Goal: Task Accomplishment & Management: Manage account settings

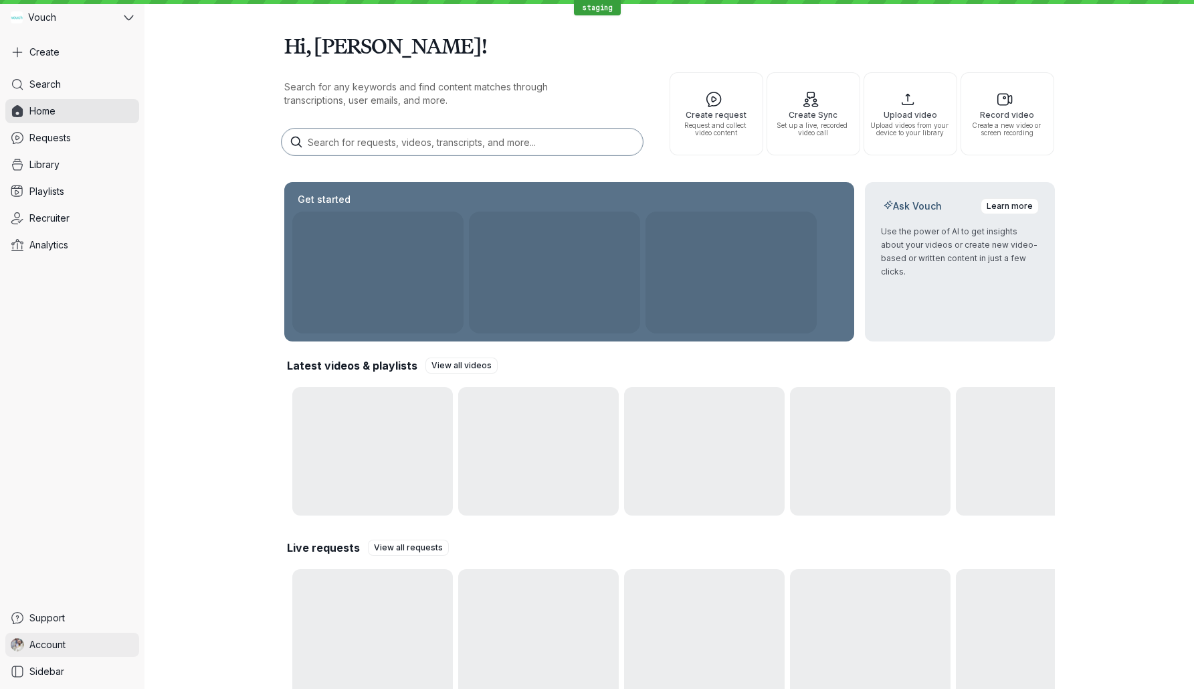
click at [84, 640] on link "Account" at bounding box center [72, 644] width 134 height 24
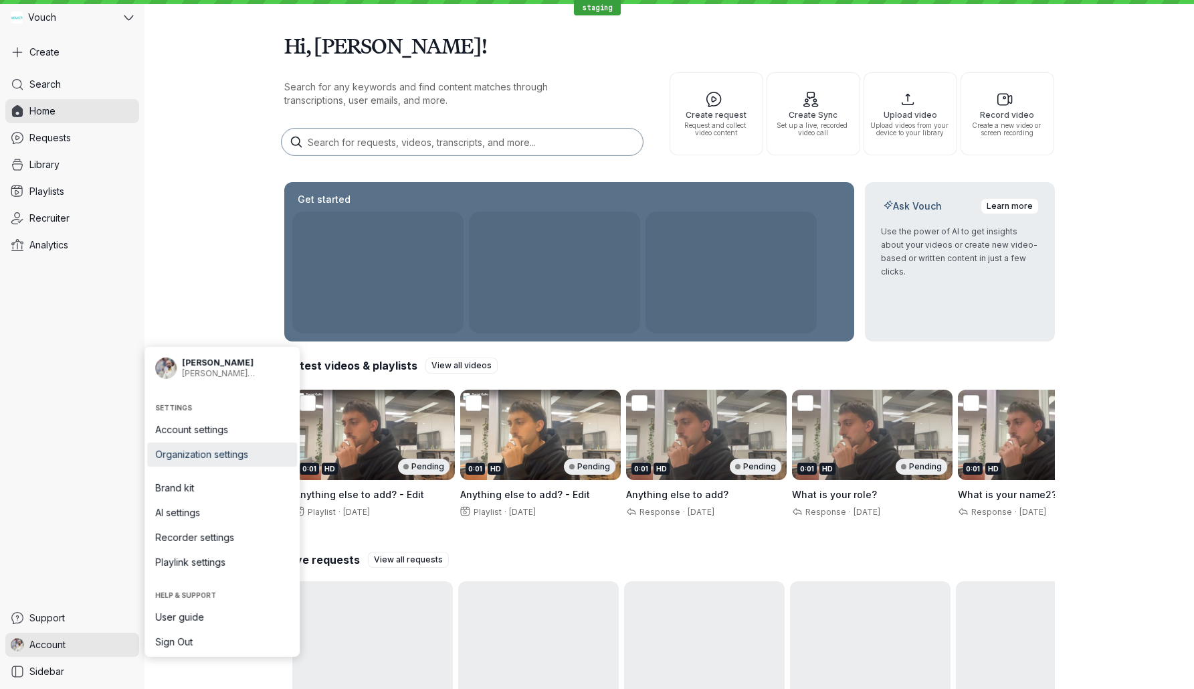
click at [249, 454] on span "Organization settings" at bounding box center [222, 454] width 134 height 13
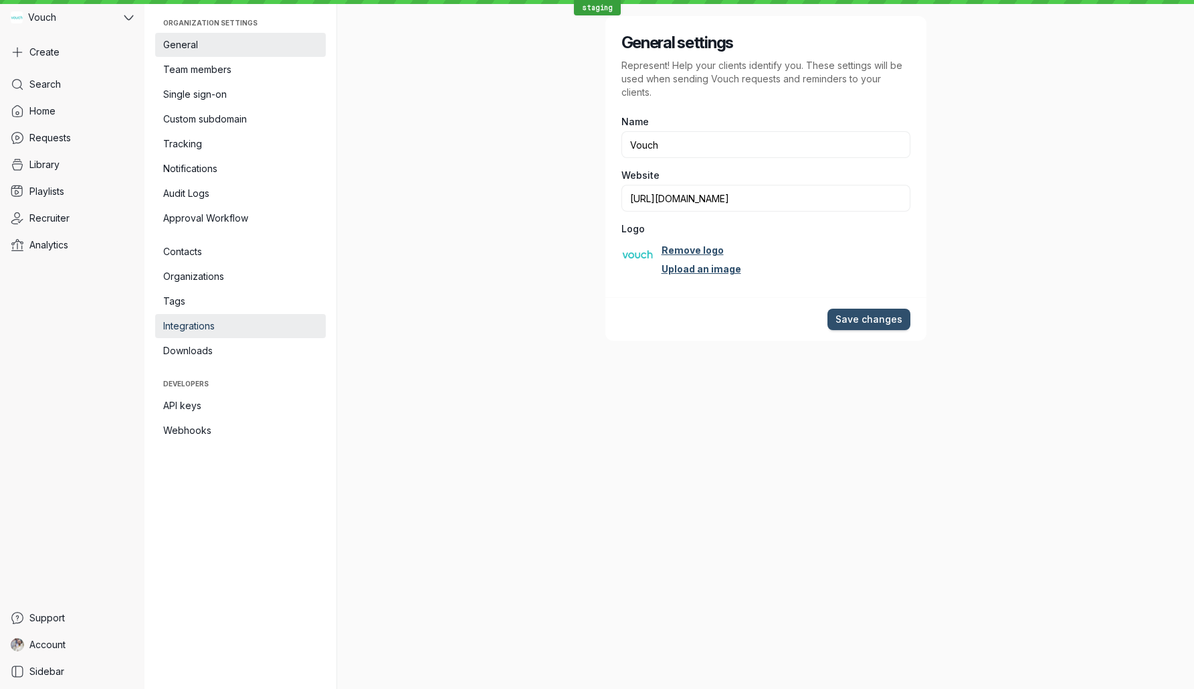
click at [248, 323] on span "Integrations" at bounding box center [240, 325] width 155 height 13
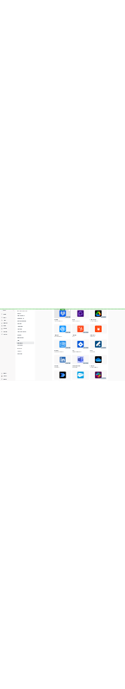
scroll to position [465, 0]
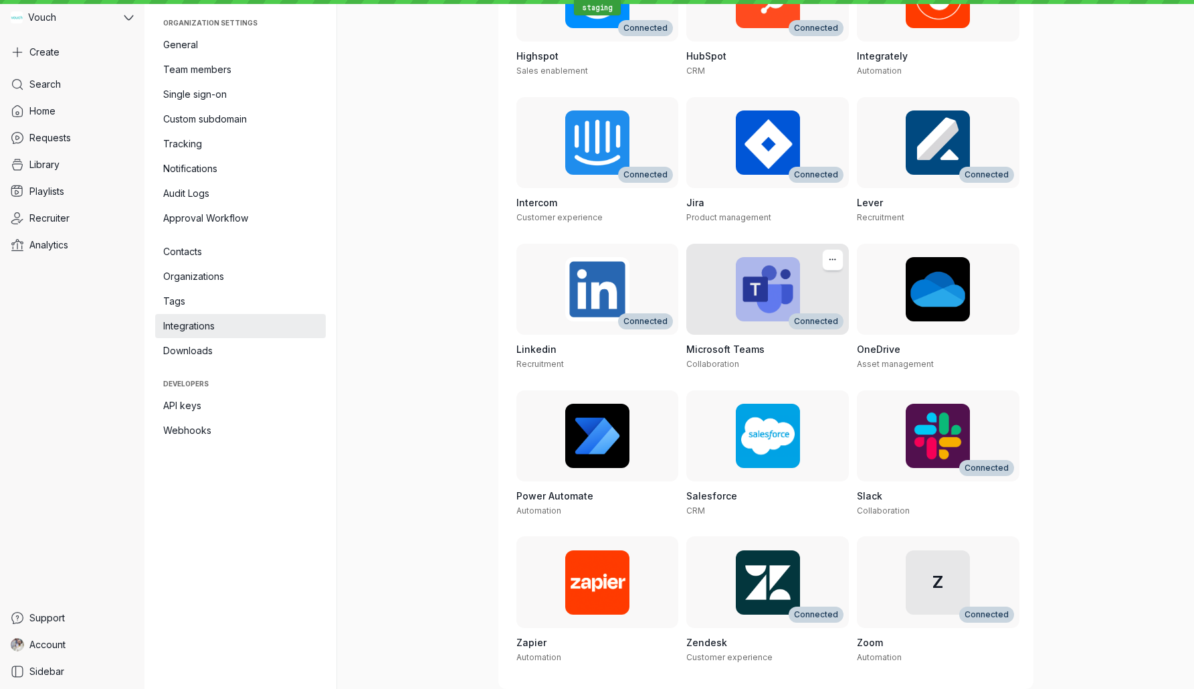
click at [786, 356] on div "Microsoft Teams Collaboration" at bounding box center [768, 356] width 163 height 43
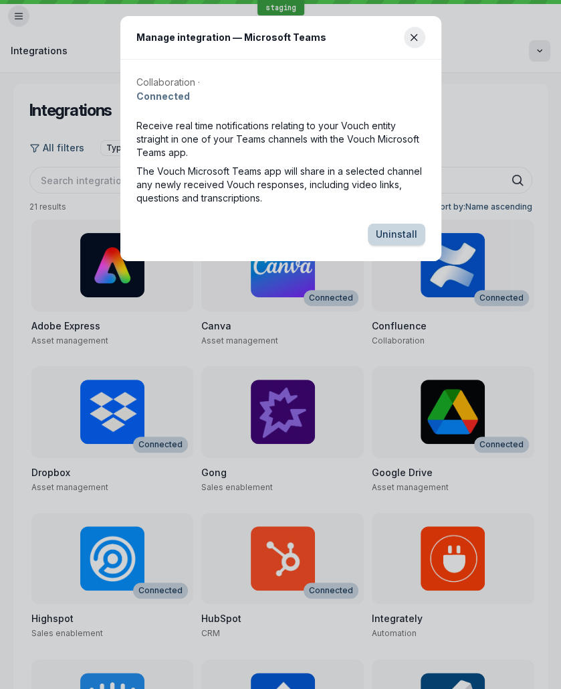
click at [393, 236] on span "Uninstall" at bounding box center [396, 234] width 41 height 13
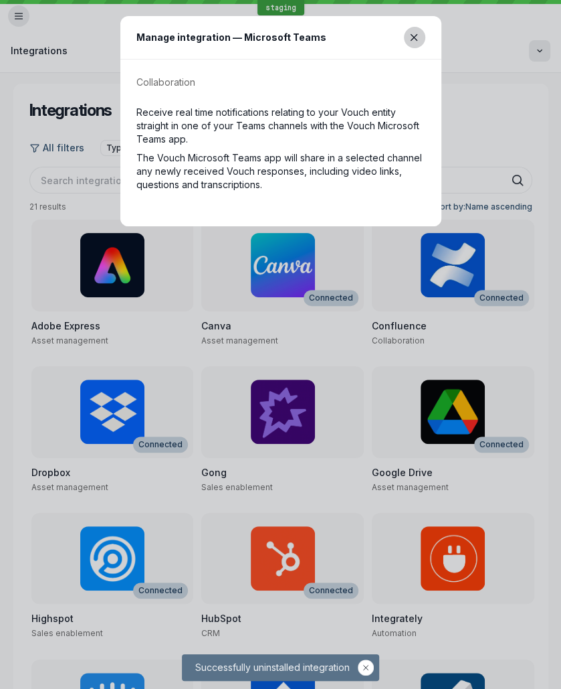
click at [420, 38] on button "Close modal" at bounding box center [414, 37] width 21 height 21
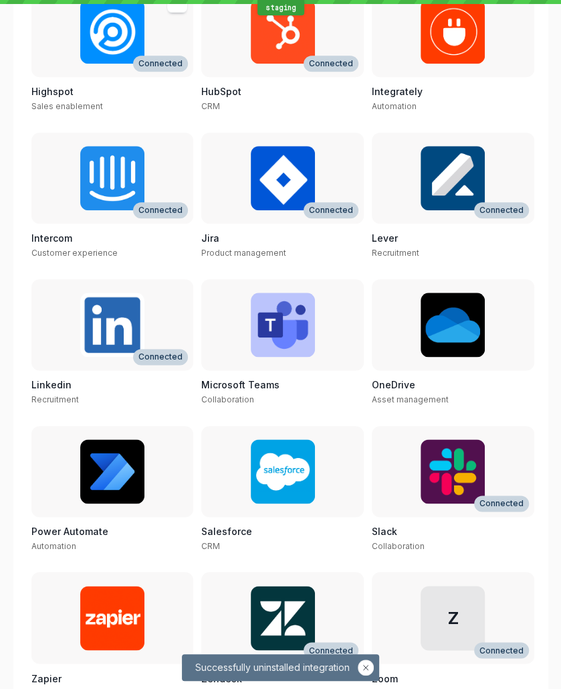
scroll to position [530, 0]
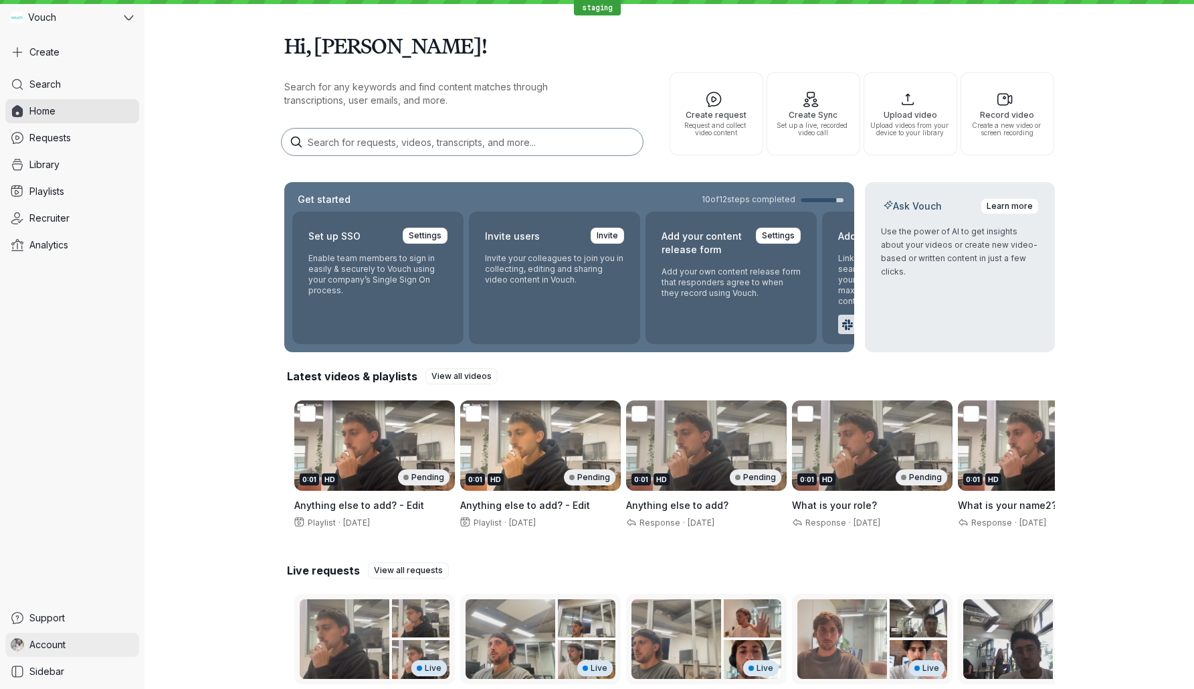
click at [68, 652] on link "Account" at bounding box center [72, 644] width 134 height 24
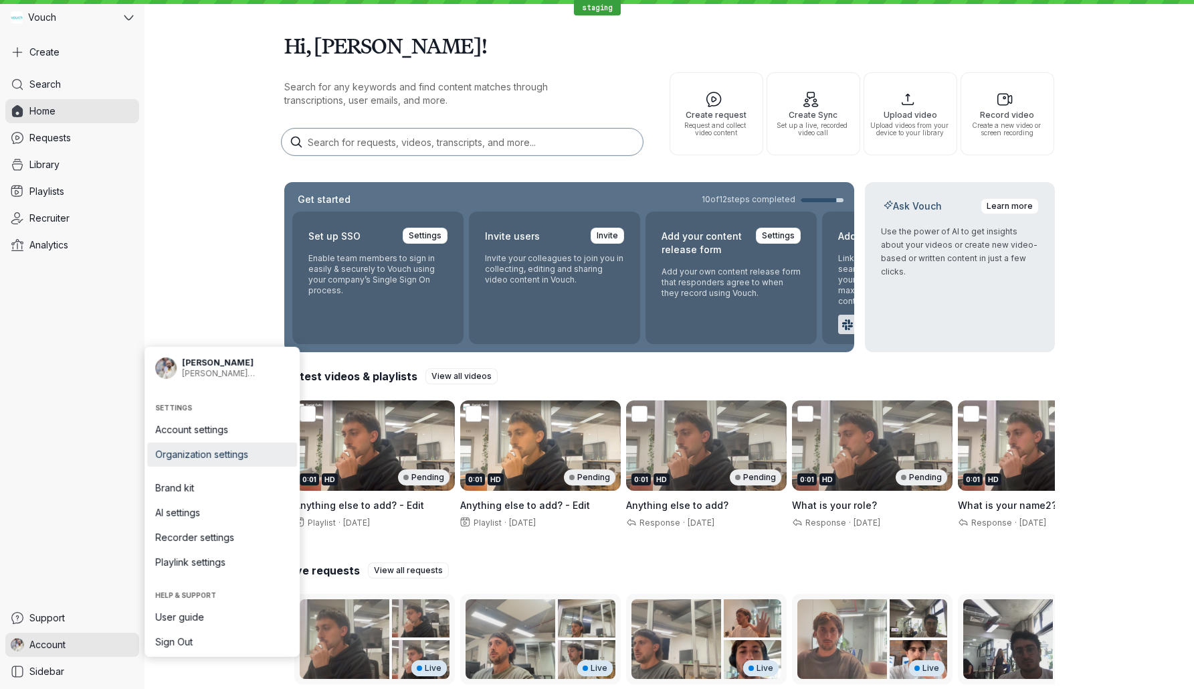
click at [247, 444] on link "Organization settings" at bounding box center [222, 454] width 150 height 24
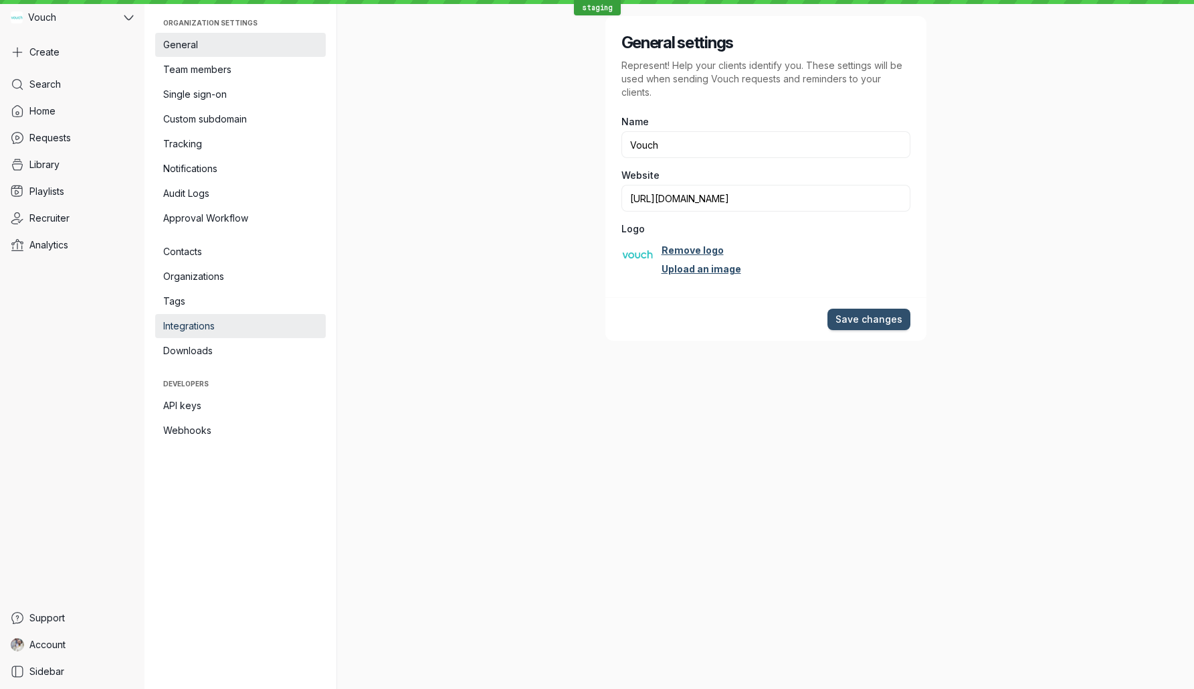
click at [233, 314] on link "Integrations" at bounding box center [240, 326] width 171 height 24
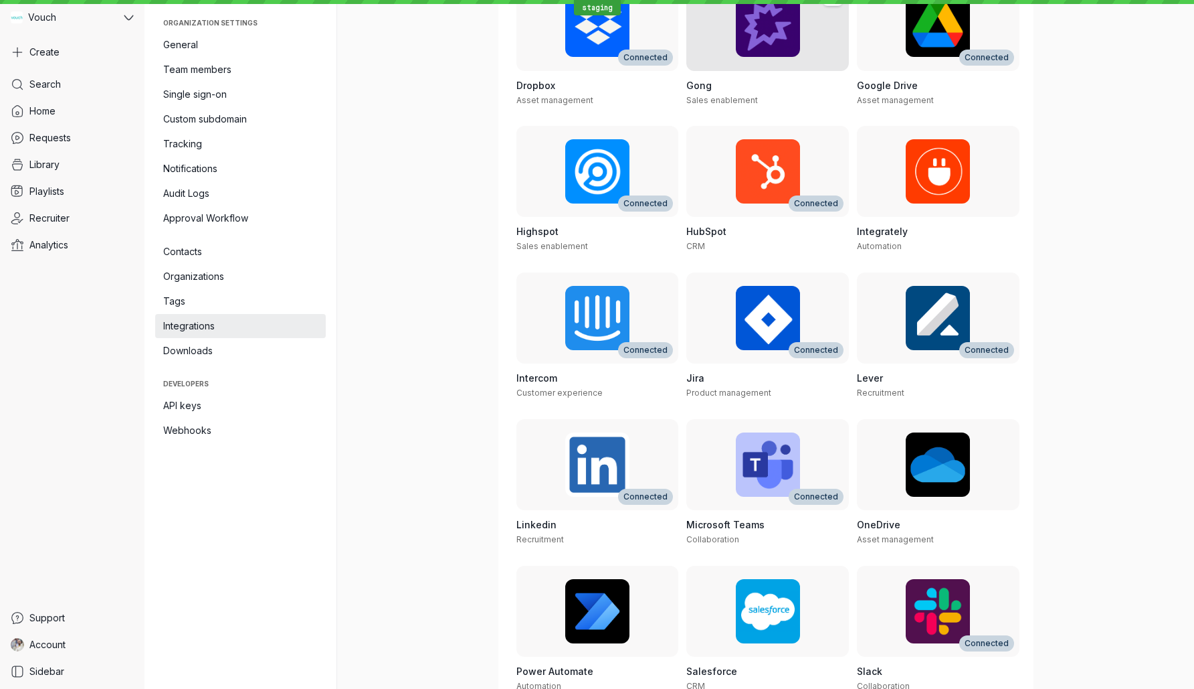
scroll to position [465, 0]
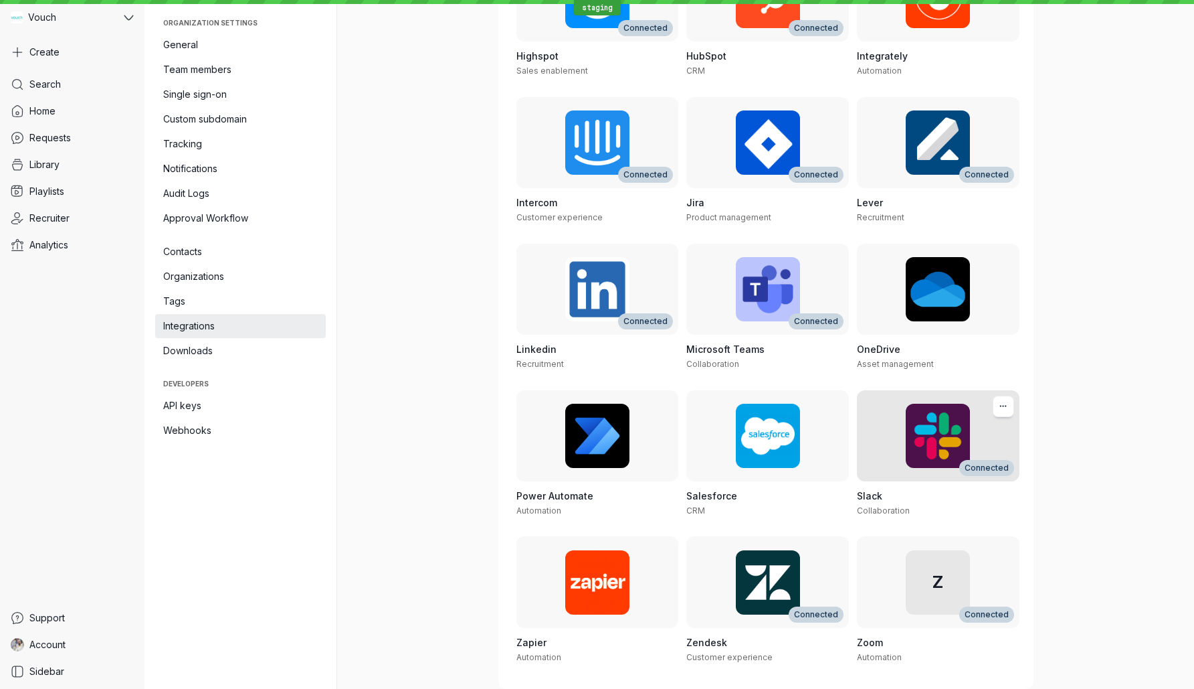
click at [939, 507] on div "Collaboration" at bounding box center [938, 510] width 163 height 11
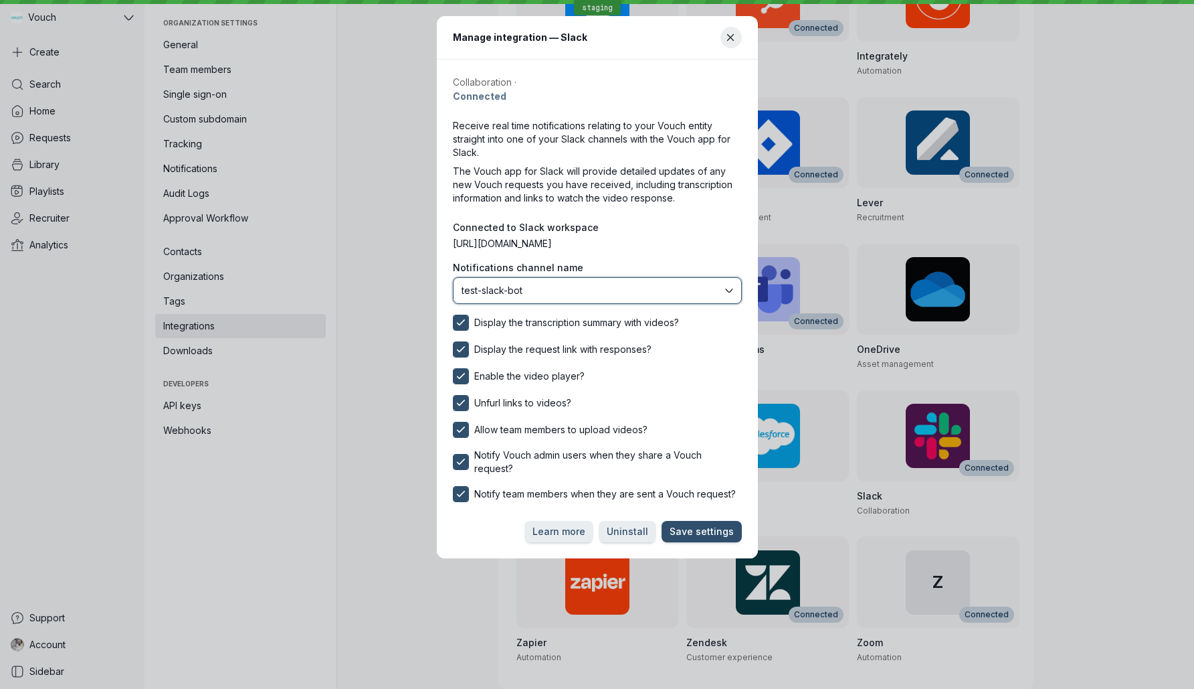
click at [636, 286] on span "test-slack-bot" at bounding box center [592, 290] width 261 height 13
click at [657, 262] on label "Notifications channel name" at bounding box center [597, 267] width 289 height 13
click at [625, 527] on span "Uninstall" at bounding box center [627, 531] width 41 height 13
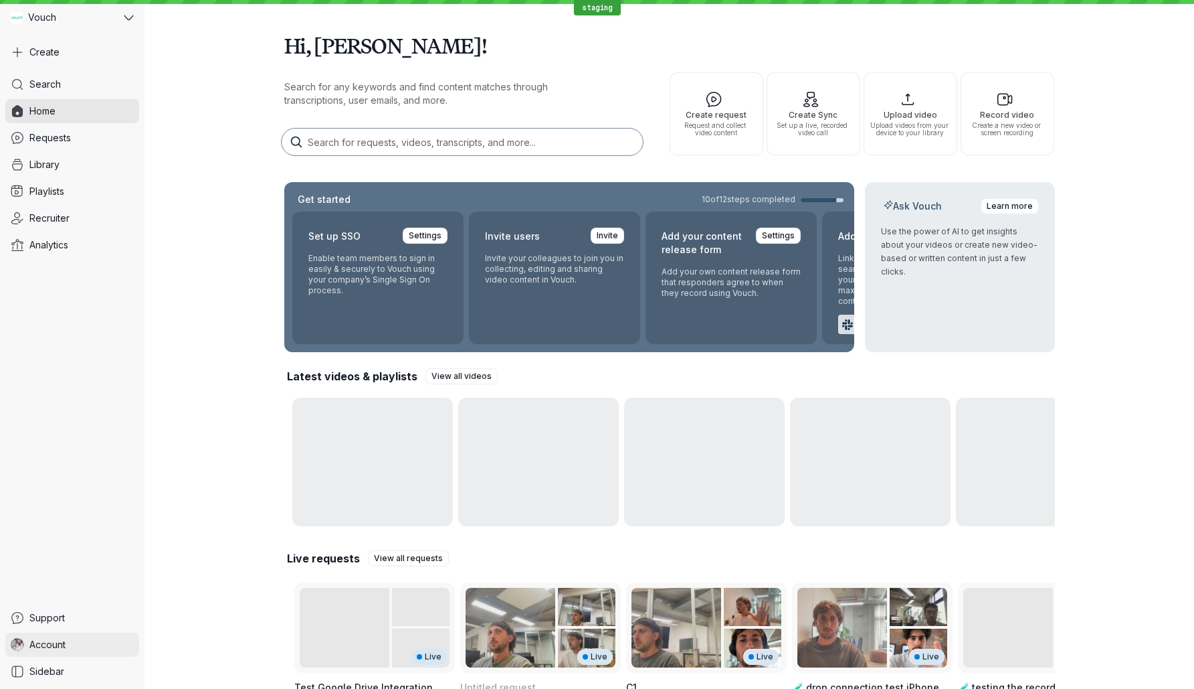
click at [82, 646] on link "Account" at bounding box center [72, 644] width 134 height 24
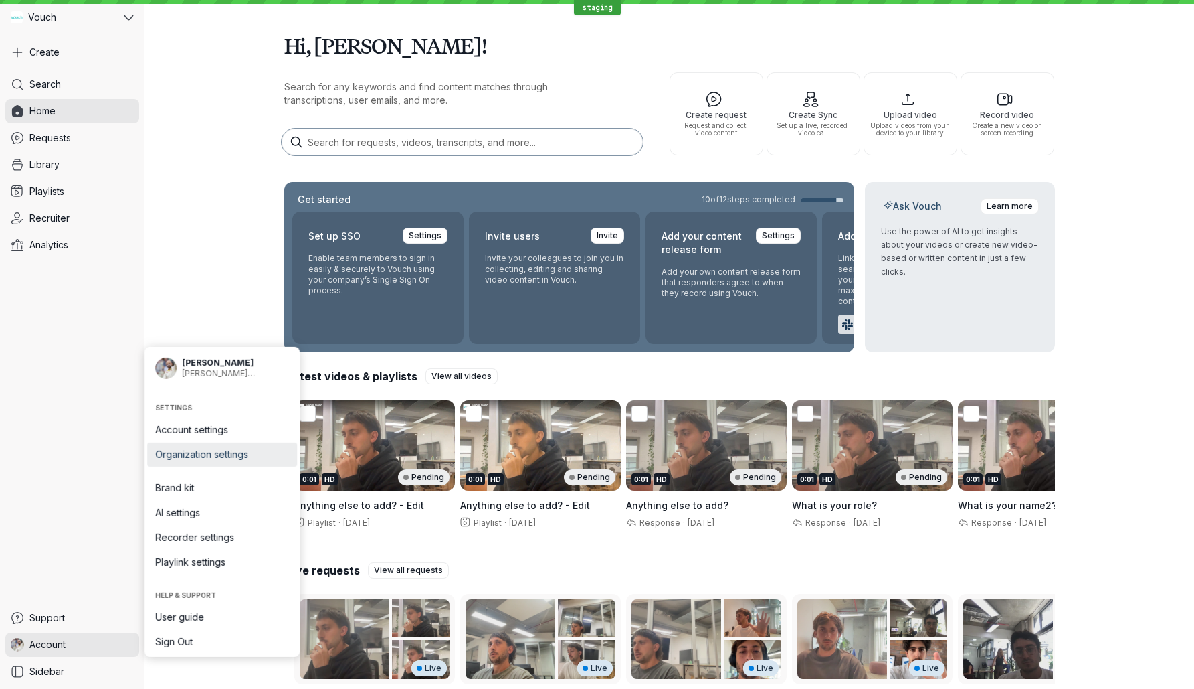
click at [231, 451] on span "Organization settings" at bounding box center [222, 454] width 134 height 13
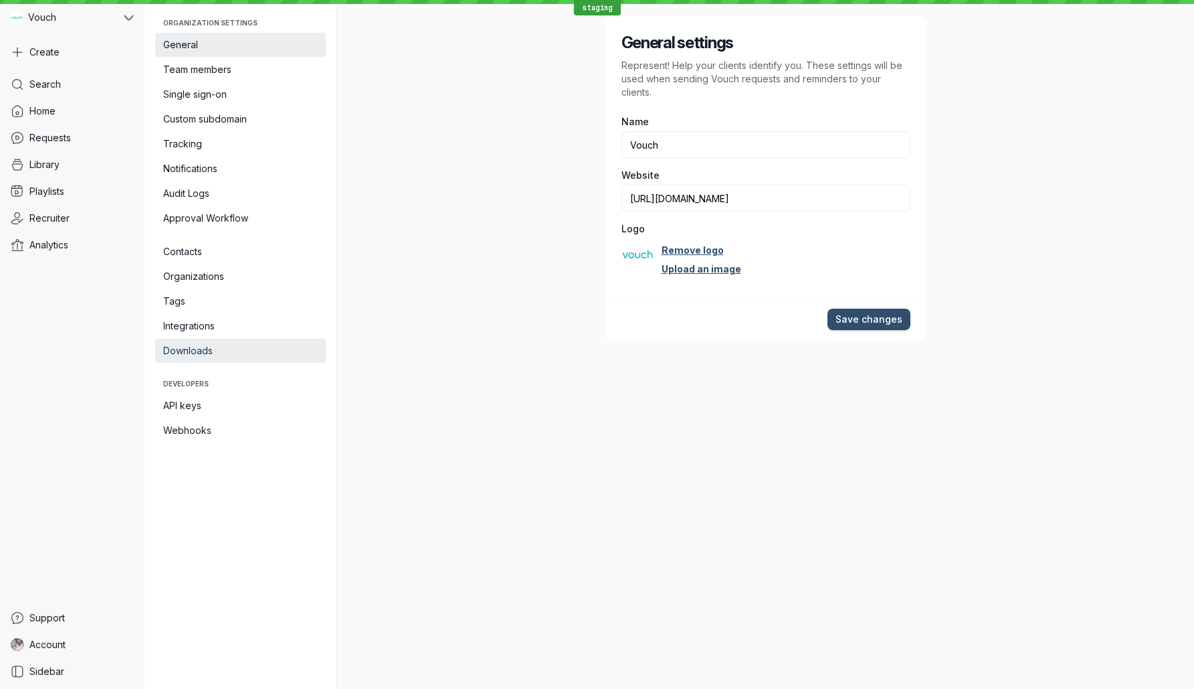
click at [241, 339] on link "Downloads" at bounding box center [240, 351] width 171 height 24
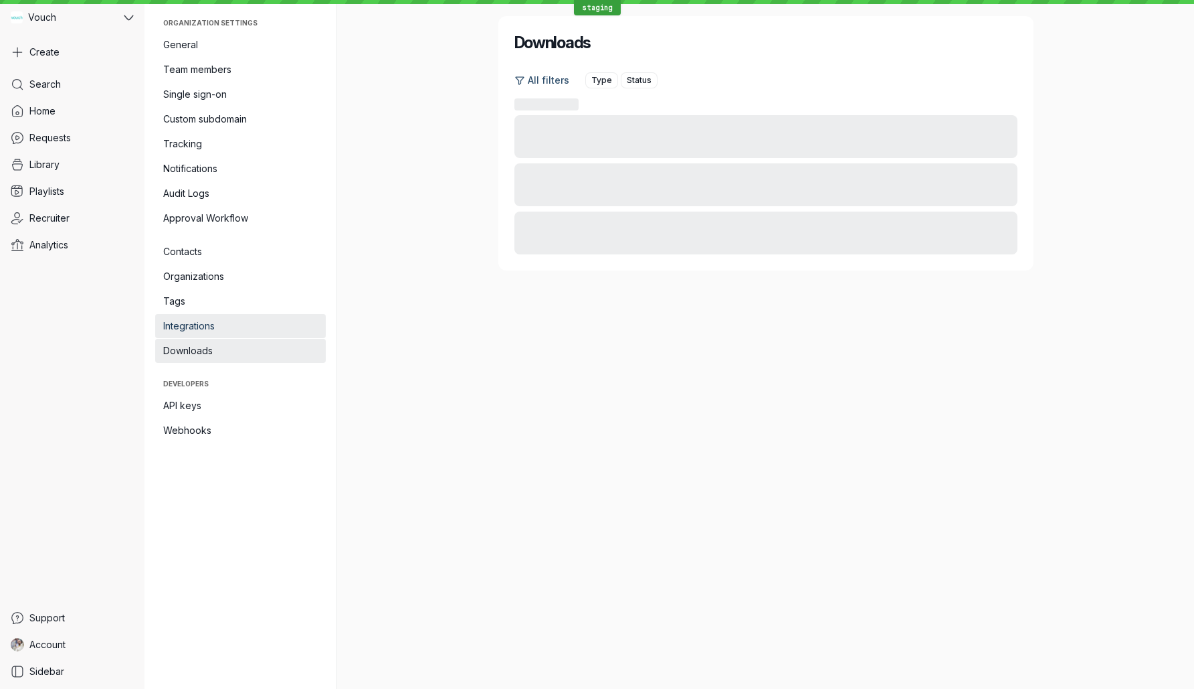
click at [240, 327] on span "Integrations" at bounding box center [240, 325] width 155 height 13
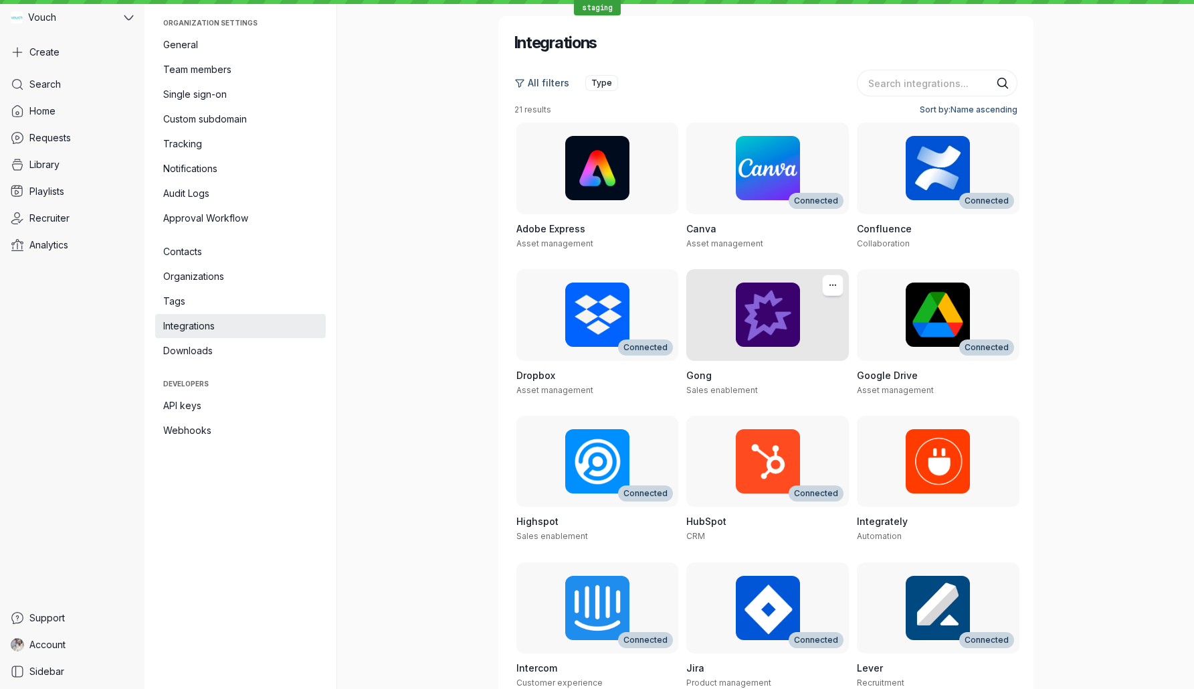
scroll to position [465, 0]
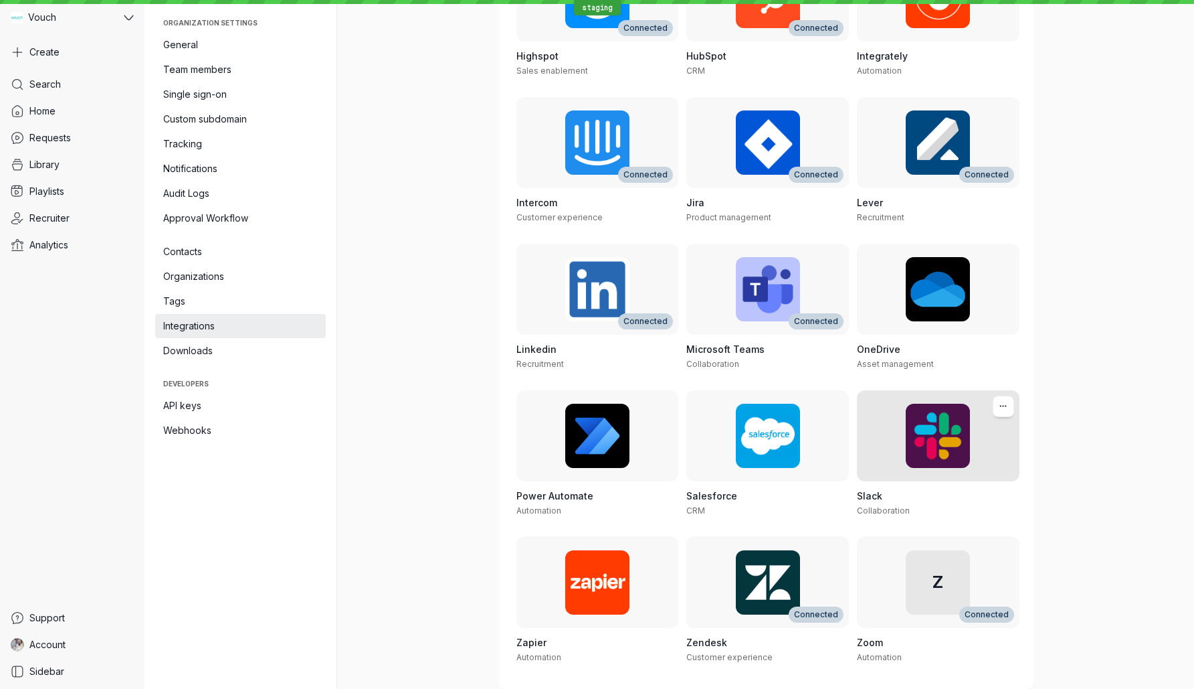
click at [952, 503] on div "Slack Collaboration" at bounding box center [938, 502] width 163 height 43
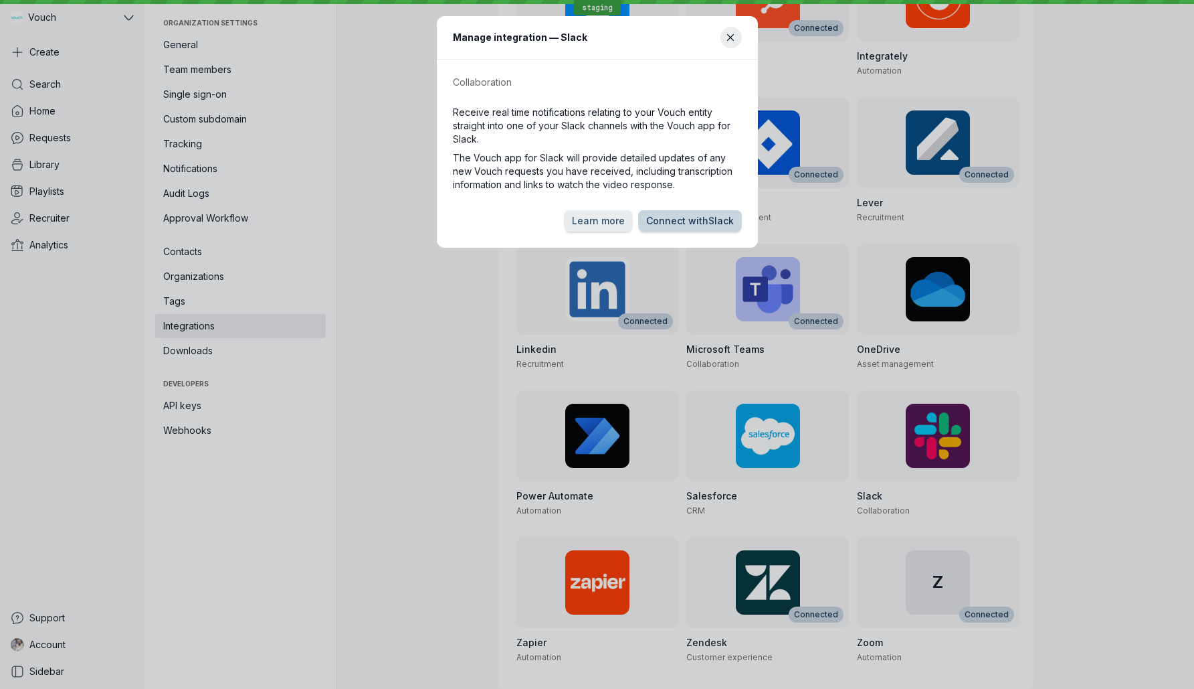
click at [705, 226] on span "Connect with Slack" at bounding box center [690, 220] width 88 height 13
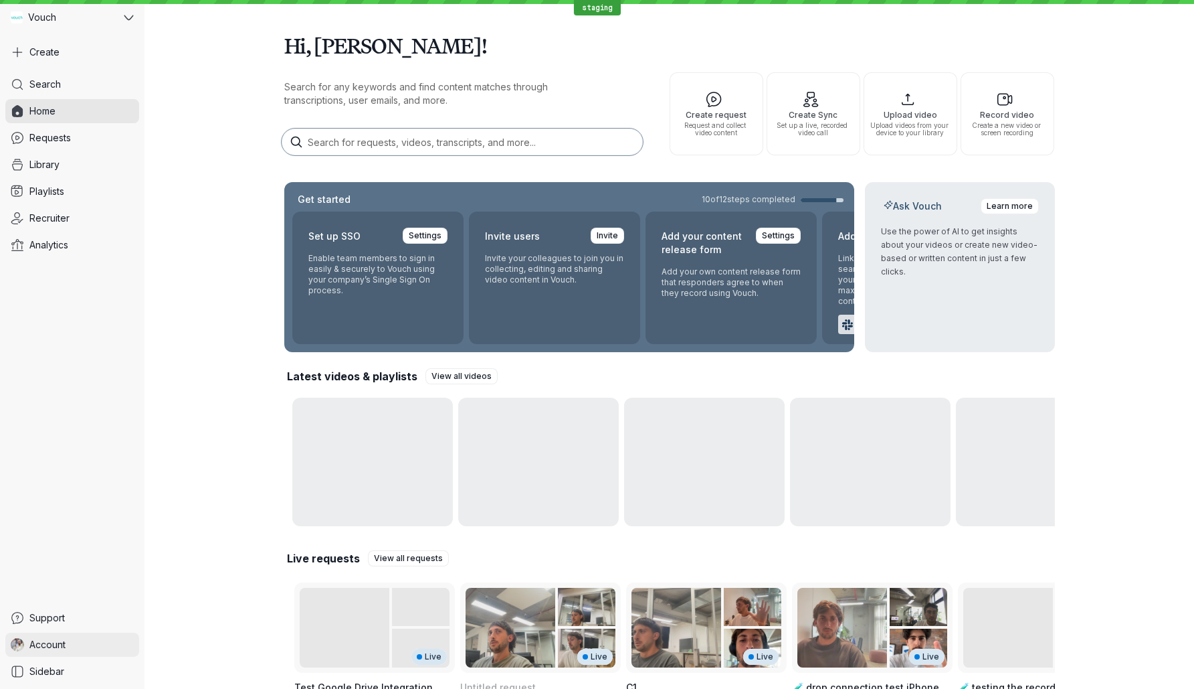
click at [81, 644] on link "Account" at bounding box center [72, 644] width 134 height 24
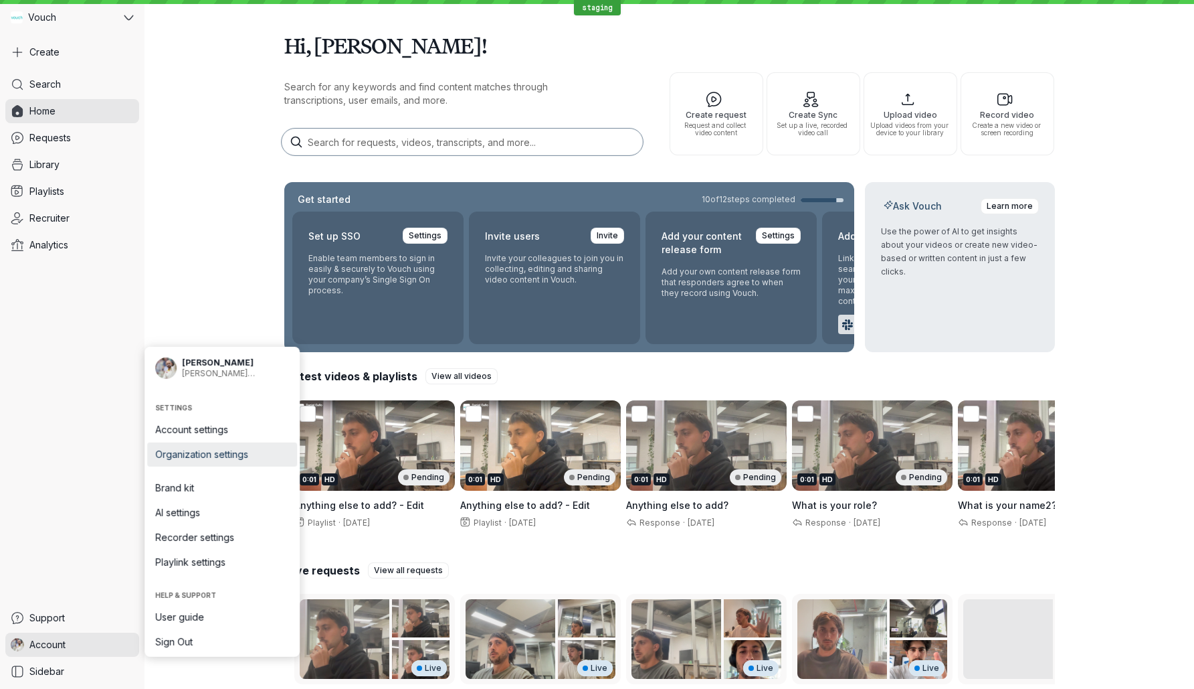
click at [217, 448] on span "Organization settings" at bounding box center [222, 454] width 134 height 13
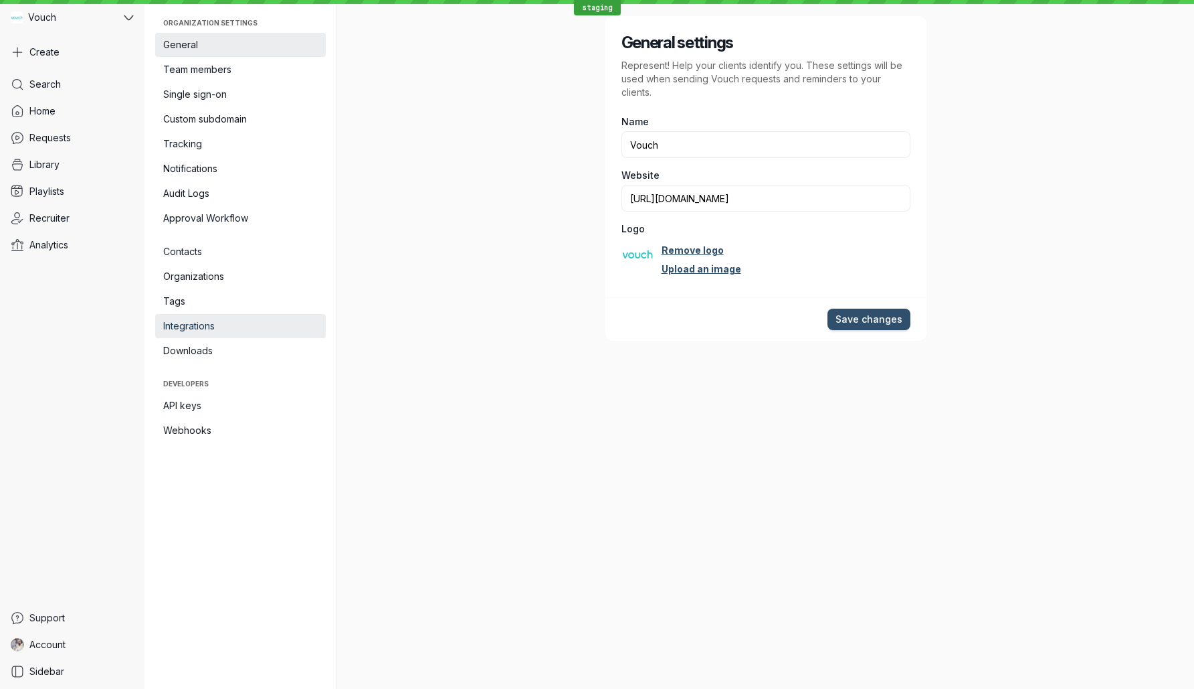
click at [231, 330] on span "Integrations" at bounding box center [240, 325] width 155 height 13
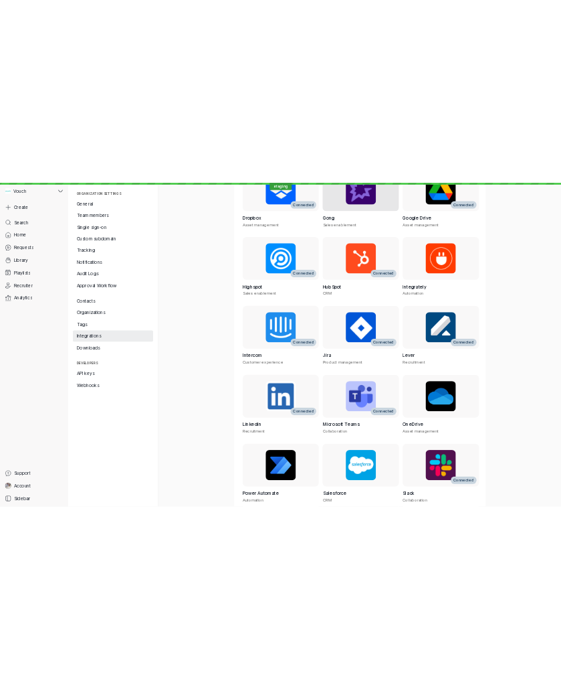
scroll to position [465, 0]
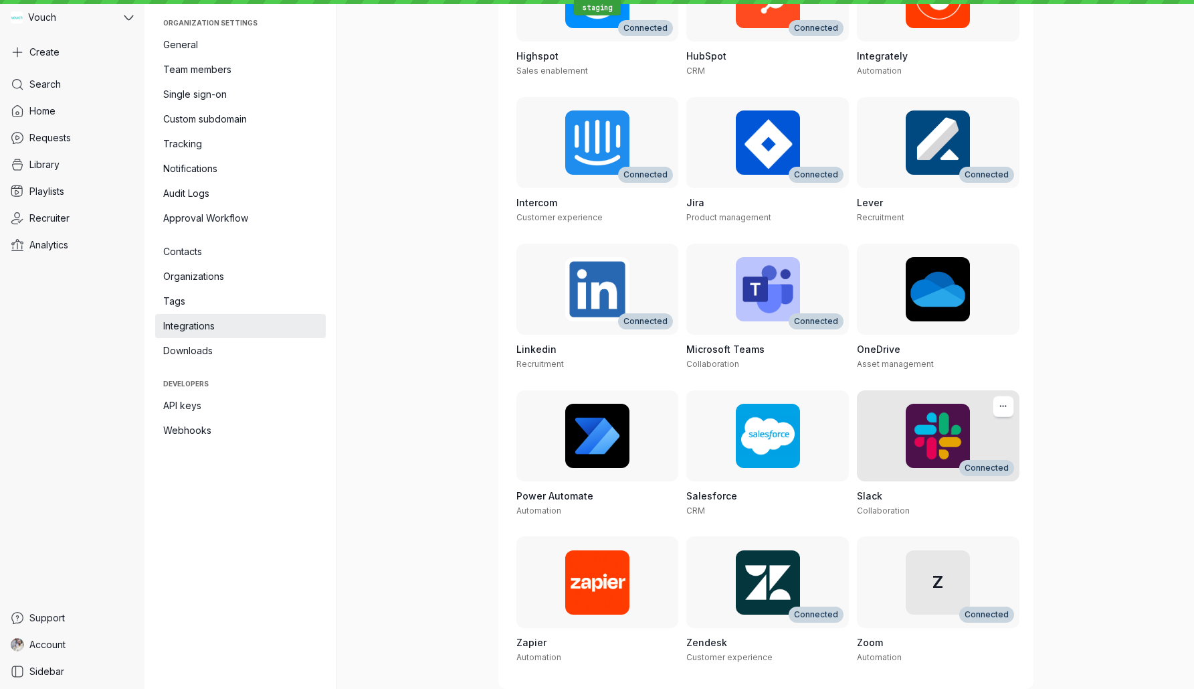
click at [958, 501] on h3 "Slack" at bounding box center [938, 495] width 163 height 13
